Goal: Information Seeking & Learning: Understand process/instructions

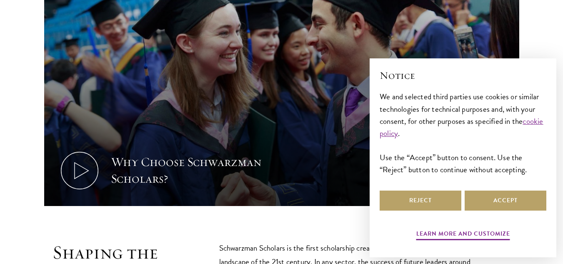
scroll to position [339, 0]
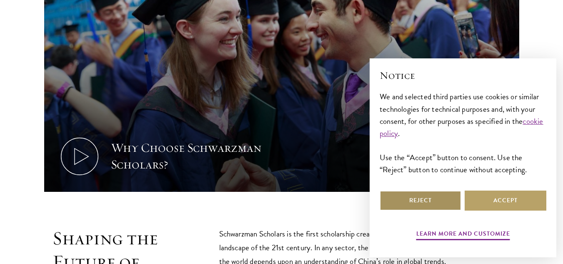
click at [441, 203] on button "Reject" at bounding box center [420, 200] width 82 height 20
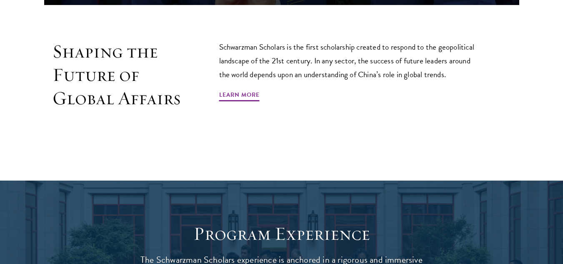
scroll to position [533, 0]
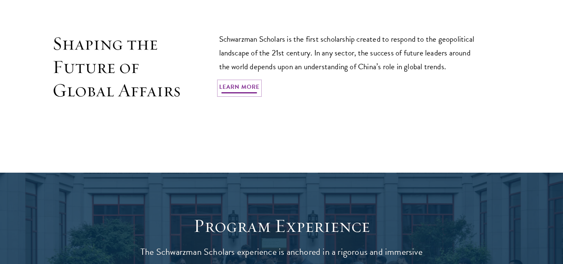
click at [251, 82] on link "Learn More" at bounding box center [239, 88] width 40 height 13
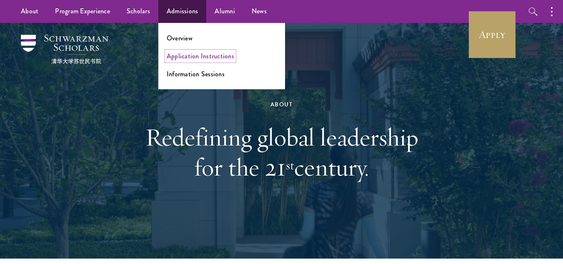
click at [183, 56] on link "Application Instructions" at bounding box center [200, 56] width 67 height 10
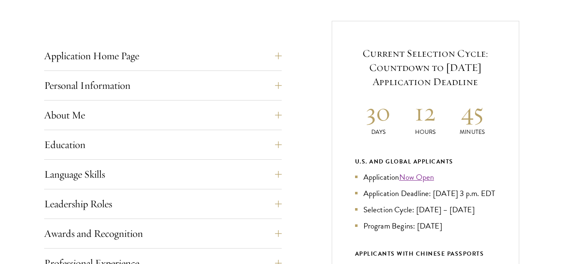
scroll to position [327, 0]
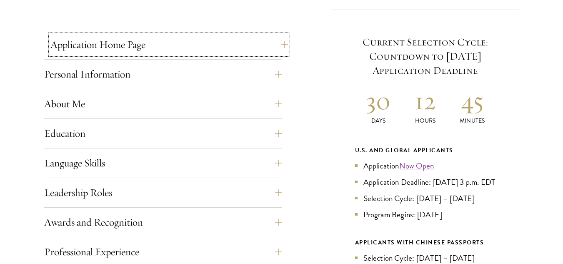
click at [277, 48] on button "Application Home Page" at bounding box center [168, 45] width 237 height 20
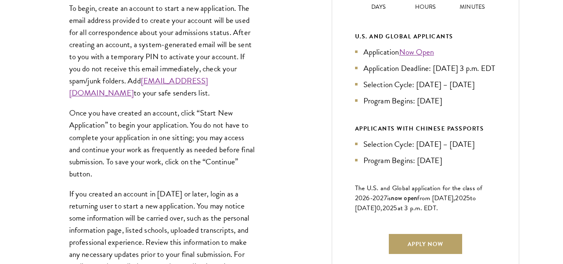
scroll to position [453, 0]
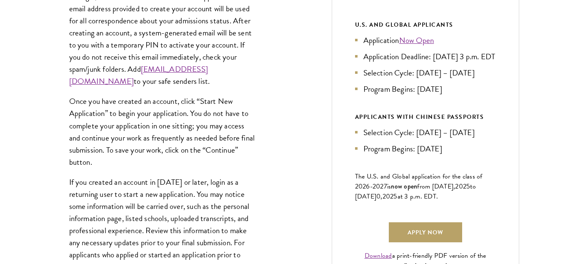
drag, startPoint x: 567, startPoint y: 77, endPoint x: 568, endPoint y: 90, distance: 13.4
click at [466, 95] on li "Program Begins: Aug 2026" at bounding box center [425, 89] width 141 height 12
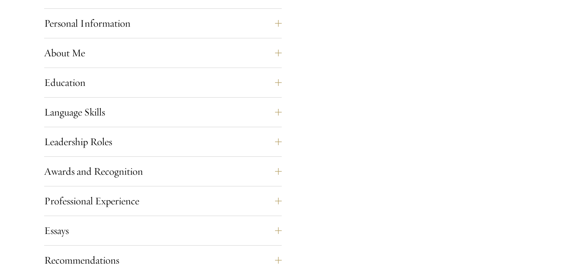
scroll to position [746, 0]
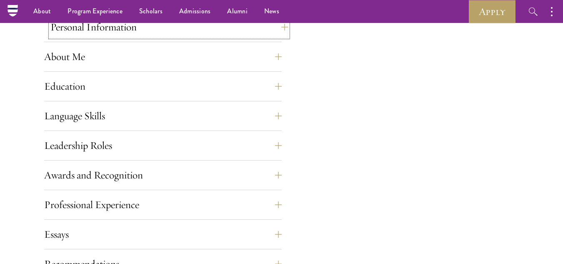
click at [278, 28] on button "Personal Information" at bounding box center [168, 27] width 237 height 20
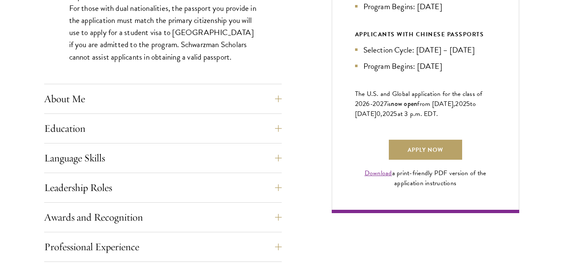
scroll to position [546, 0]
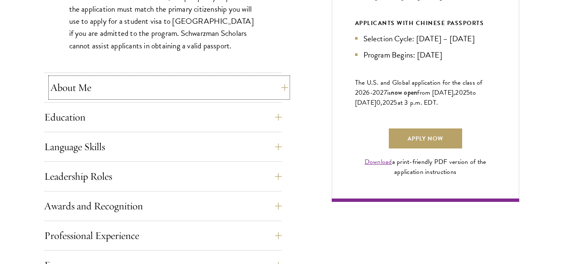
click at [279, 85] on button "About Me" at bounding box center [168, 87] width 237 height 20
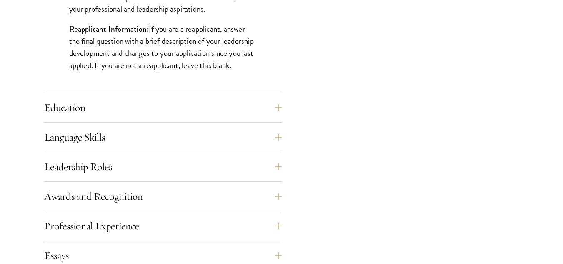
scroll to position [774, 0]
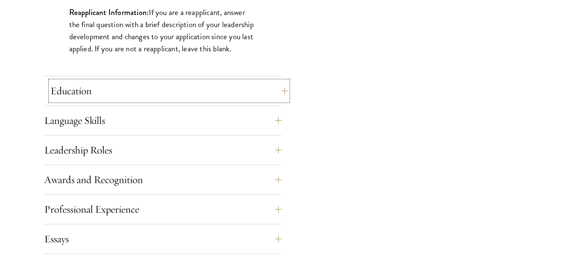
click at [286, 94] on button "Education" at bounding box center [168, 91] width 237 height 20
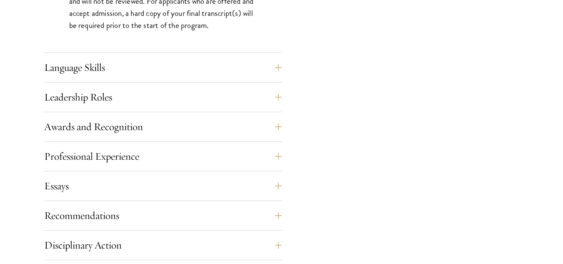
scroll to position [1423, 0]
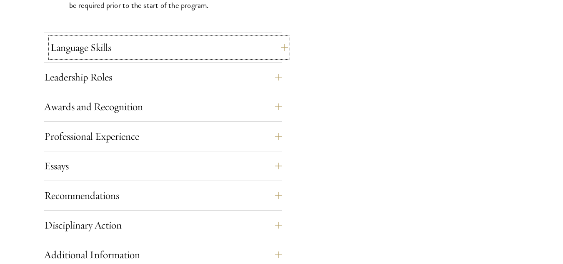
click at [275, 50] on button "Language Skills" at bounding box center [168, 47] width 237 height 20
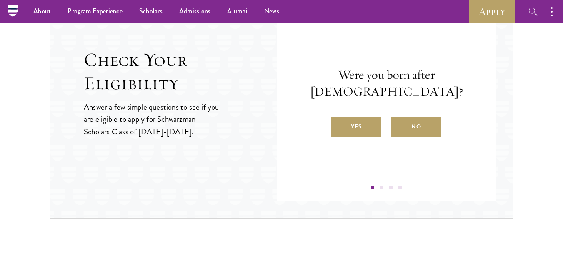
scroll to position [1323, 0]
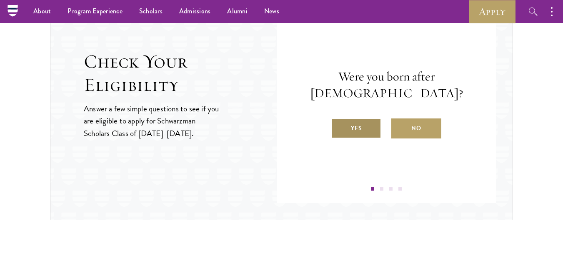
click at [373, 128] on label "Yes" at bounding box center [356, 128] width 50 height 20
click at [339, 127] on input "Yes" at bounding box center [334, 122] width 7 height 7
click at [370, 132] on label "Yes" at bounding box center [356, 128] width 50 height 20
click at [339, 127] on input "Yes" at bounding box center [334, 122] width 7 height 7
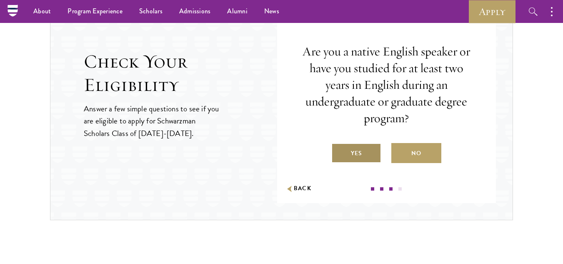
click at [366, 148] on label "Yes" at bounding box center [356, 153] width 50 height 20
click at [339, 148] on input "Yes" at bounding box center [334, 147] width 7 height 7
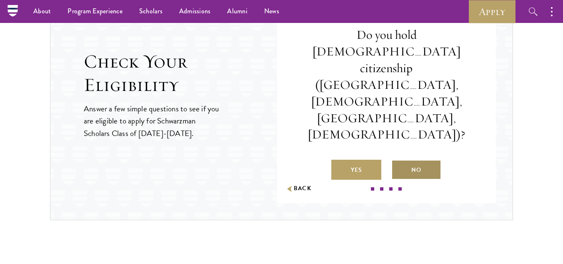
click at [414, 159] on label "No" at bounding box center [416, 169] width 50 height 20
click at [399, 161] on input "No" at bounding box center [394, 164] width 7 height 7
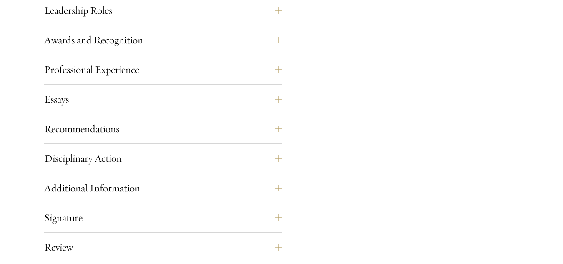
scroll to position [925, 0]
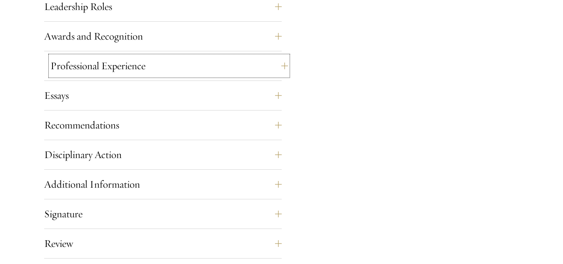
click at [281, 67] on button "Professional Experience" at bounding box center [168, 66] width 237 height 20
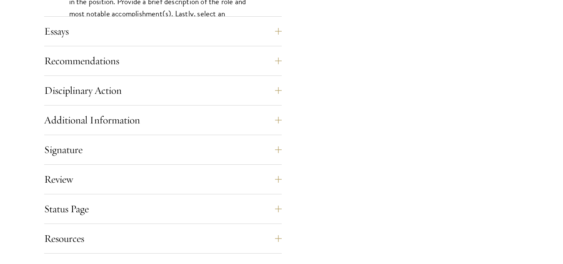
scroll to position [830, 0]
click at [276, 29] on button "Essays" at bounding box center [168, 30] width 237 height 20
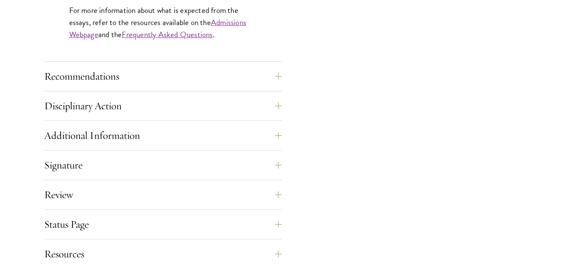
scroll to position [849, 0]
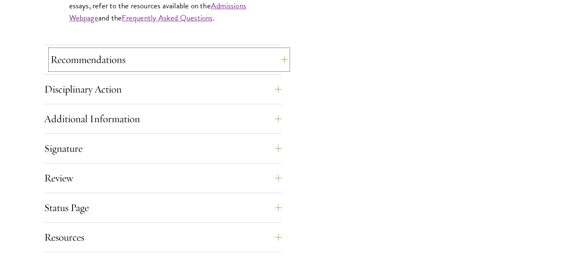
click at [283, 61] on button "Recommendations" at bounding box center [168, 60] width 237 height 20
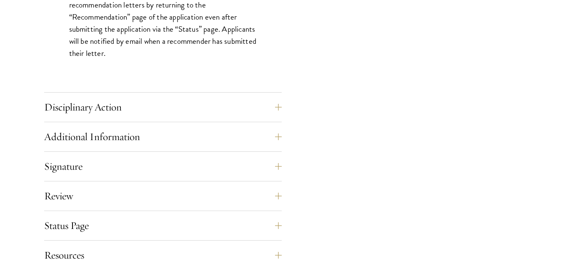
scroll to position [1243, 0]
click at [283, 105] on button "Disciplinary Action" at bounding box center [168, 107] width 237 height 20
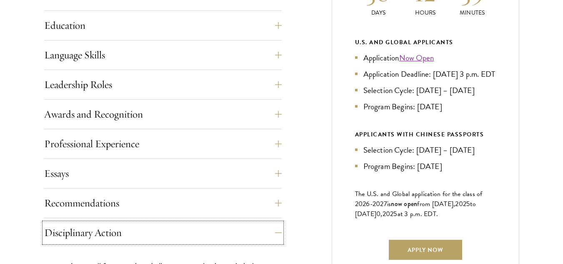
scroll to position [438, 0]
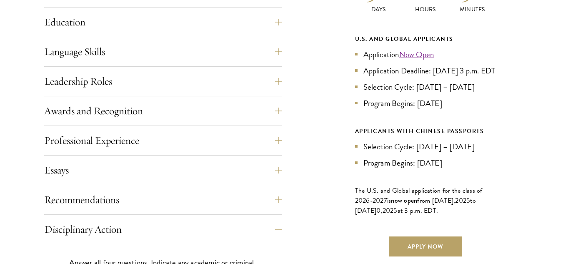
drag, startPoint x: 562, startPoint y: 86, endPoint x: 566, endPoint y: 116, distance: 30.3
click at [507, 69] on div "Current Selection Cycle: Countdown to September 10, 2025 Application Deadline 3…" at bounding box center [424, 103] width 187 height 411
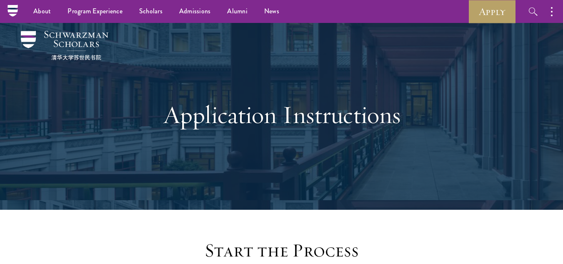
scroll to position [0, 0]
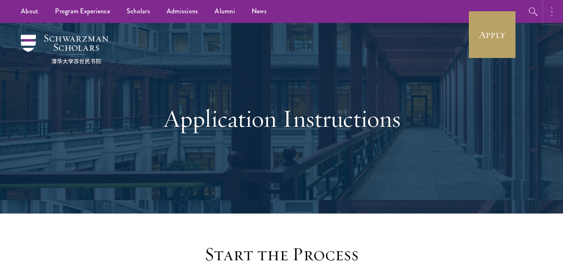
click at [553, 8] on button "button" at bounding box center [553, 11] width 18 height 23
